Goal: Navigation & Orientation: Find specific page/section

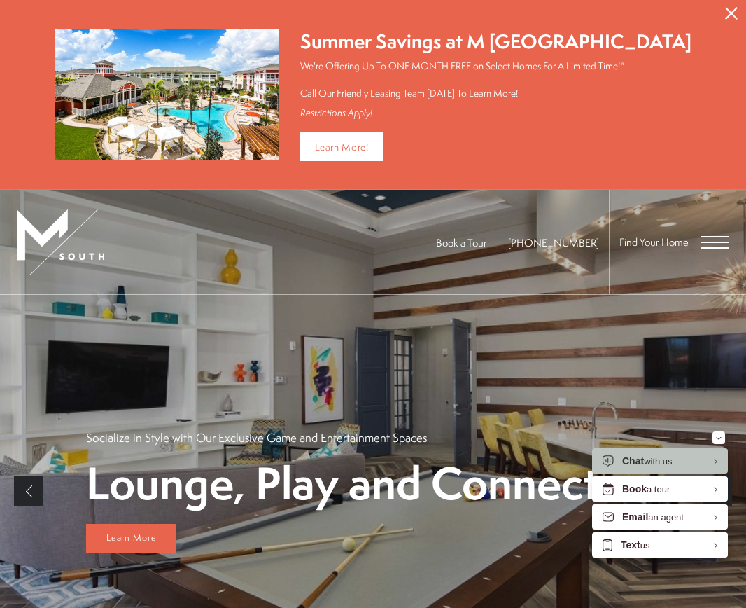
click at [706, 238] on span "Open Menu" at bounding box center [716, 242] width 28 height 13
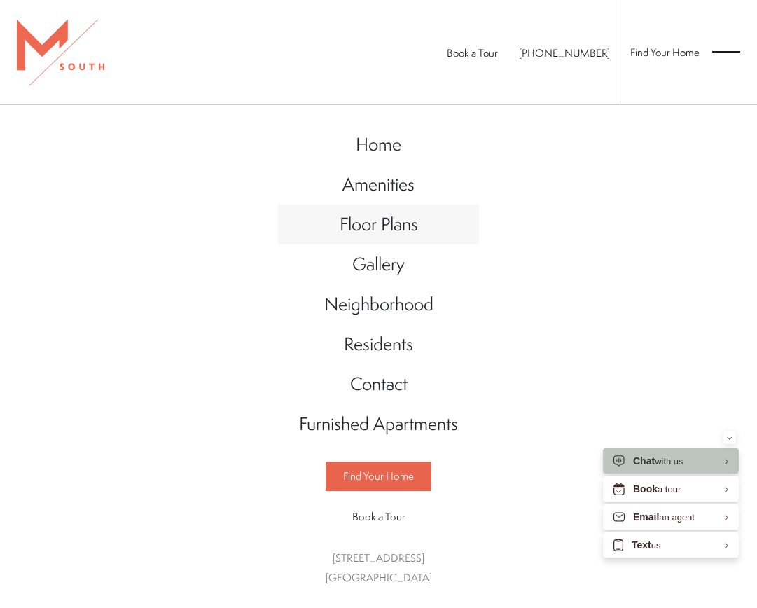
click at [383, 233] on span "Floor Plans" at bounding box center [379, 223] width 78 height 25
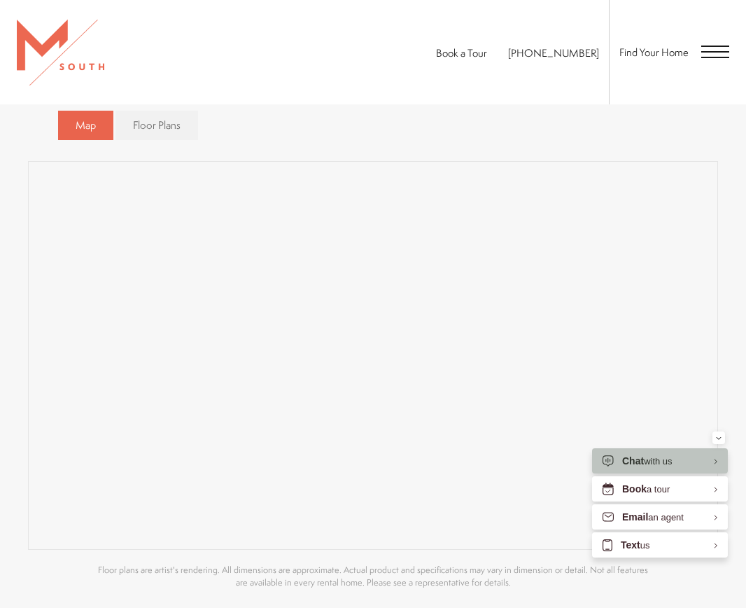
scroll to position [710, 0]
click at [704, 52] on span "Open Menu" at bounding box center [716, 51] width 28 height 1
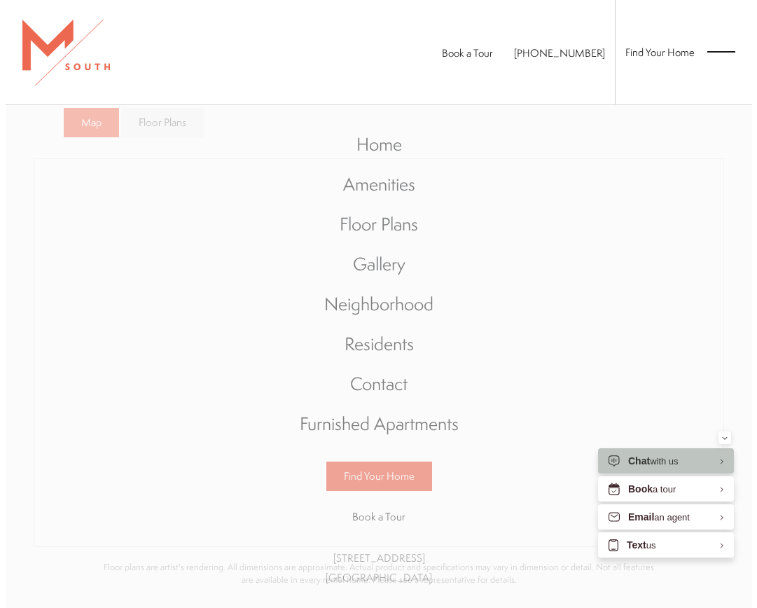
scroll to position [0, 0]
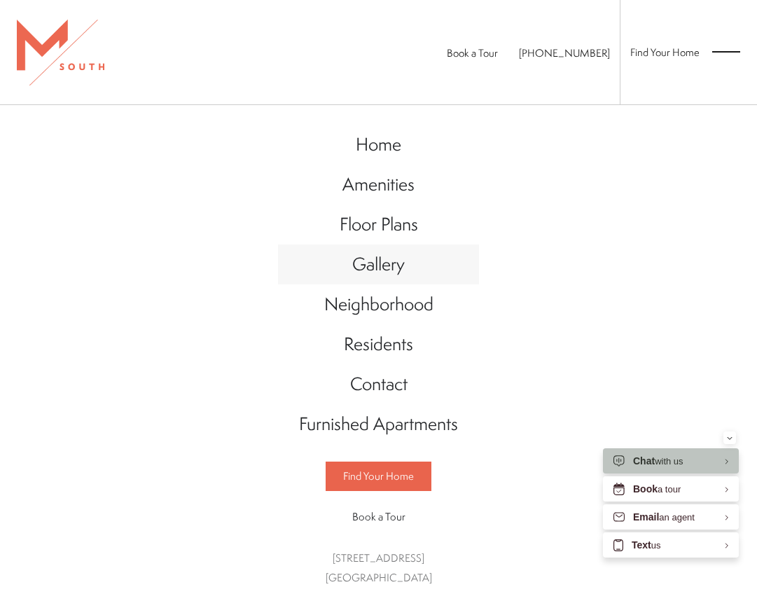
click at [367, 268] on span "Gallery" at bounding box center [378, 263] width 53 height 25
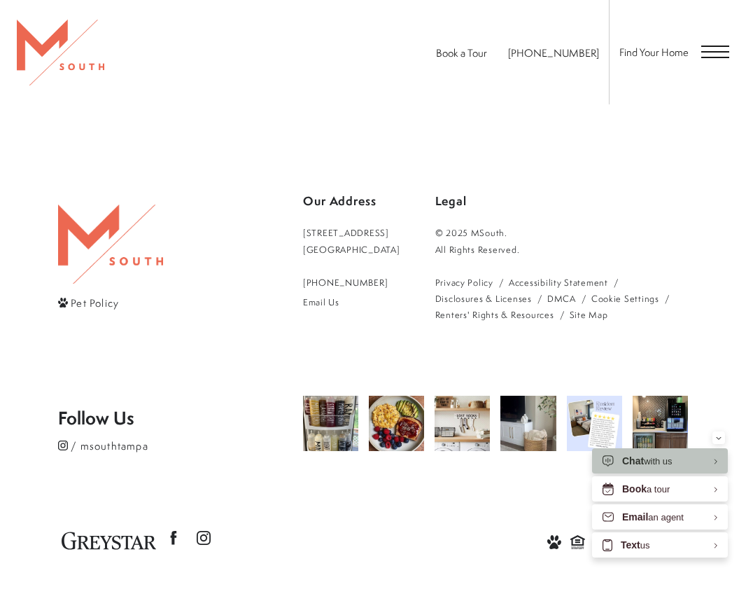
scroll to position [2537, 0]
